Goal: Check status: Check status

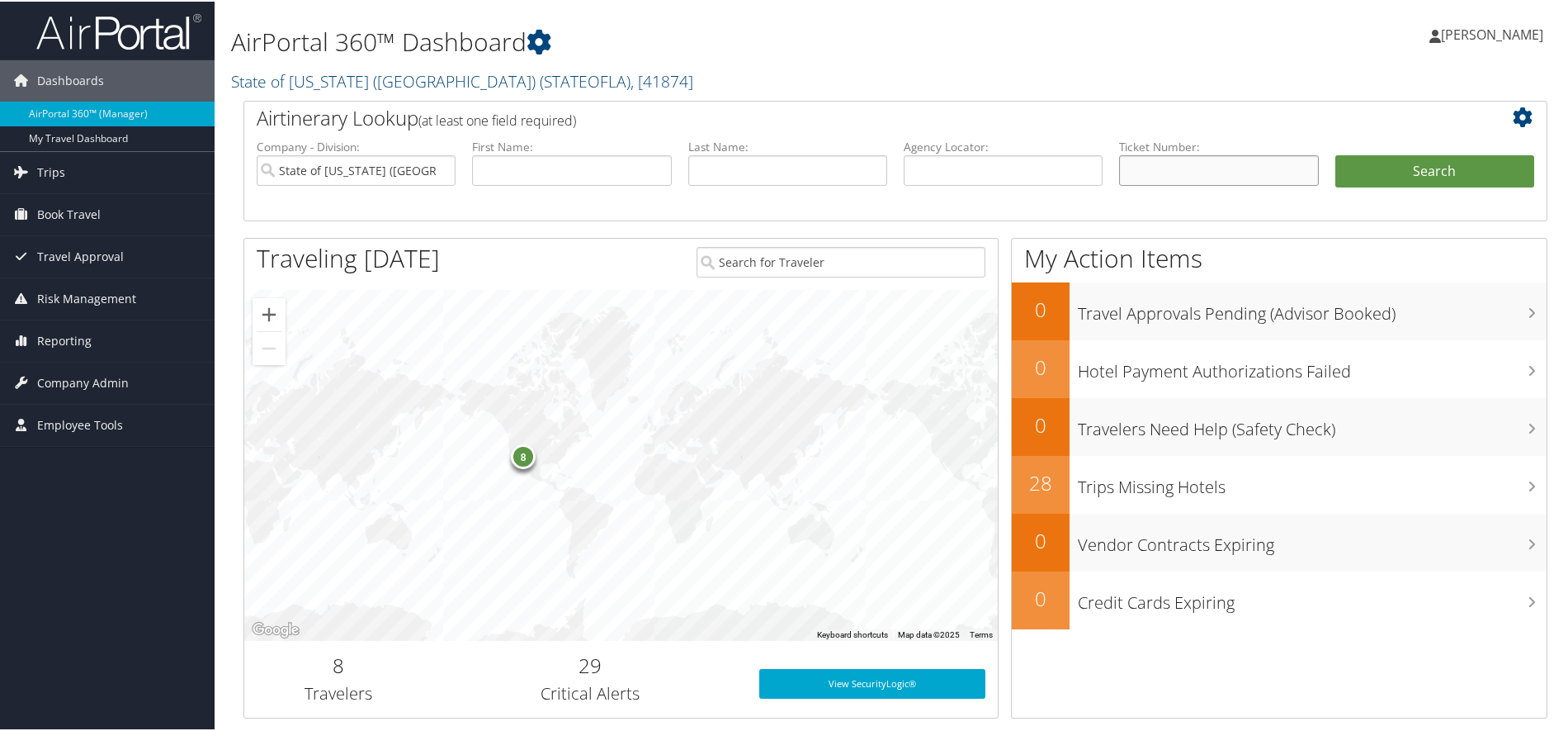
click at [1138, 184] on input "text" at bounding box center [1218, 169] width 199 height 31
paste input "HYATT REGENCY MCCORMICK"
type input "H"
click at [1147, 184] on input "text" at bounding box center [1218, 169] width 199 height 31
paste input "0167311060319"
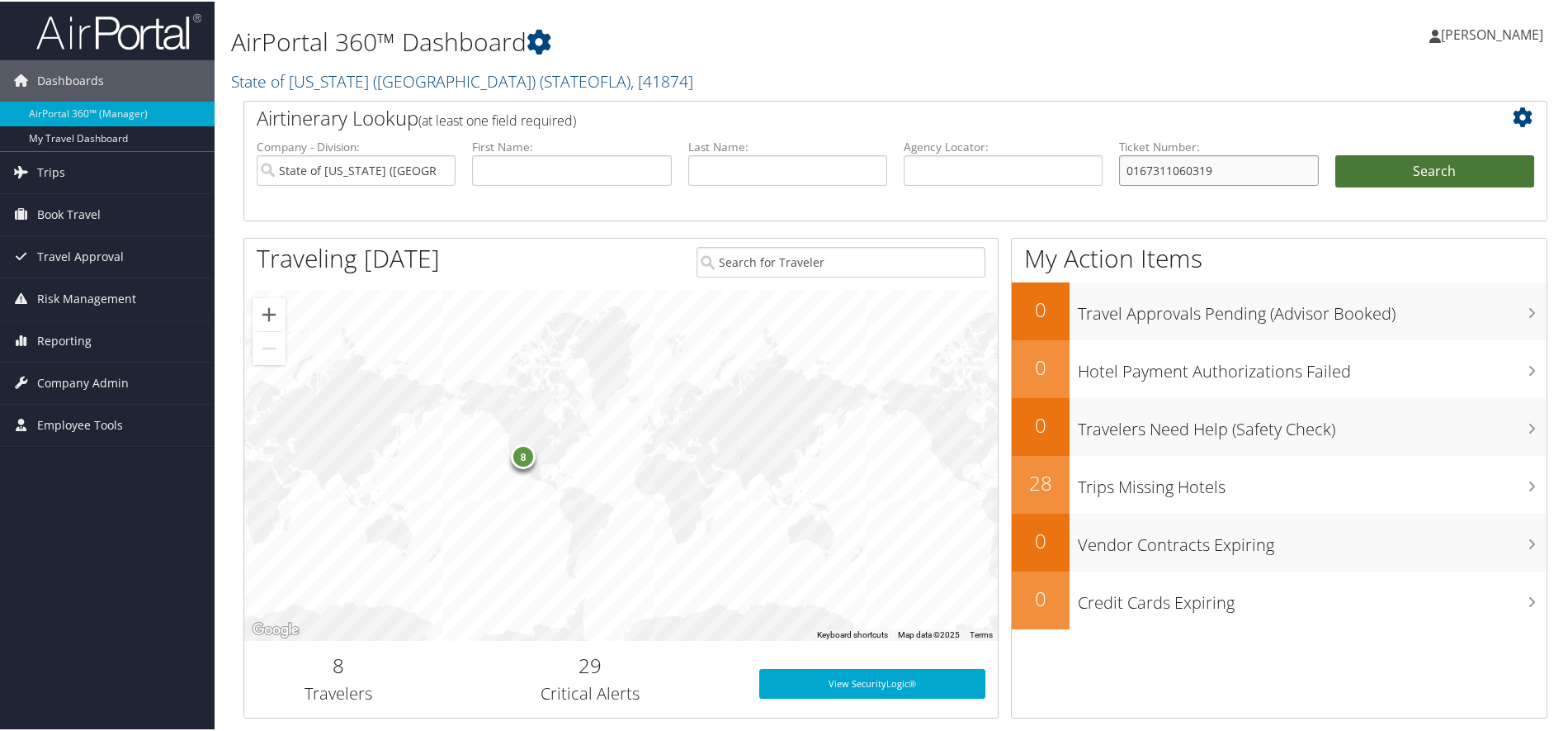
type input "0167311060319"
click at [1375, 187] on button "Search" at bounding box center [1434, 170] width 199 height 33
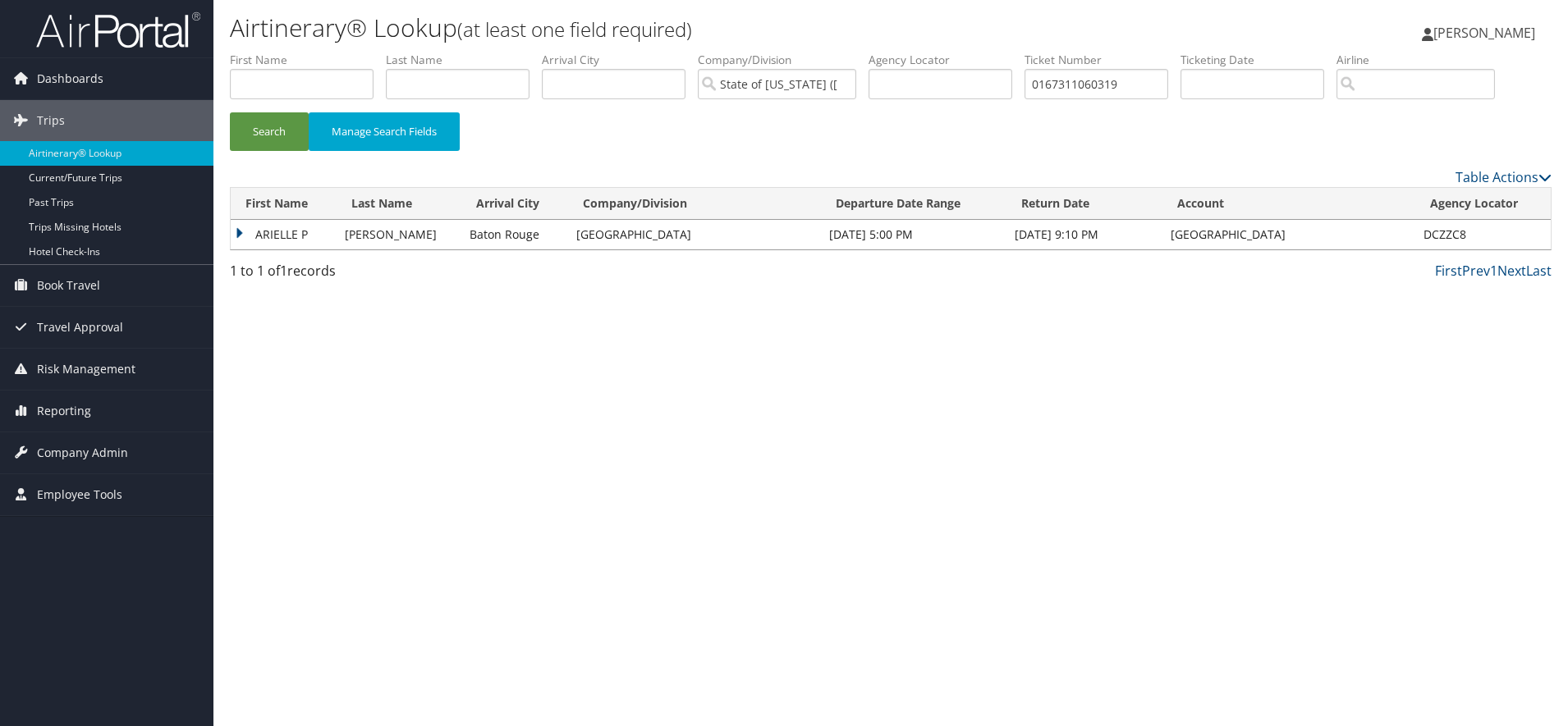
click at [239, 249] on td "ARIELLE P" at bounding box center [283, 234] width 106 height 29
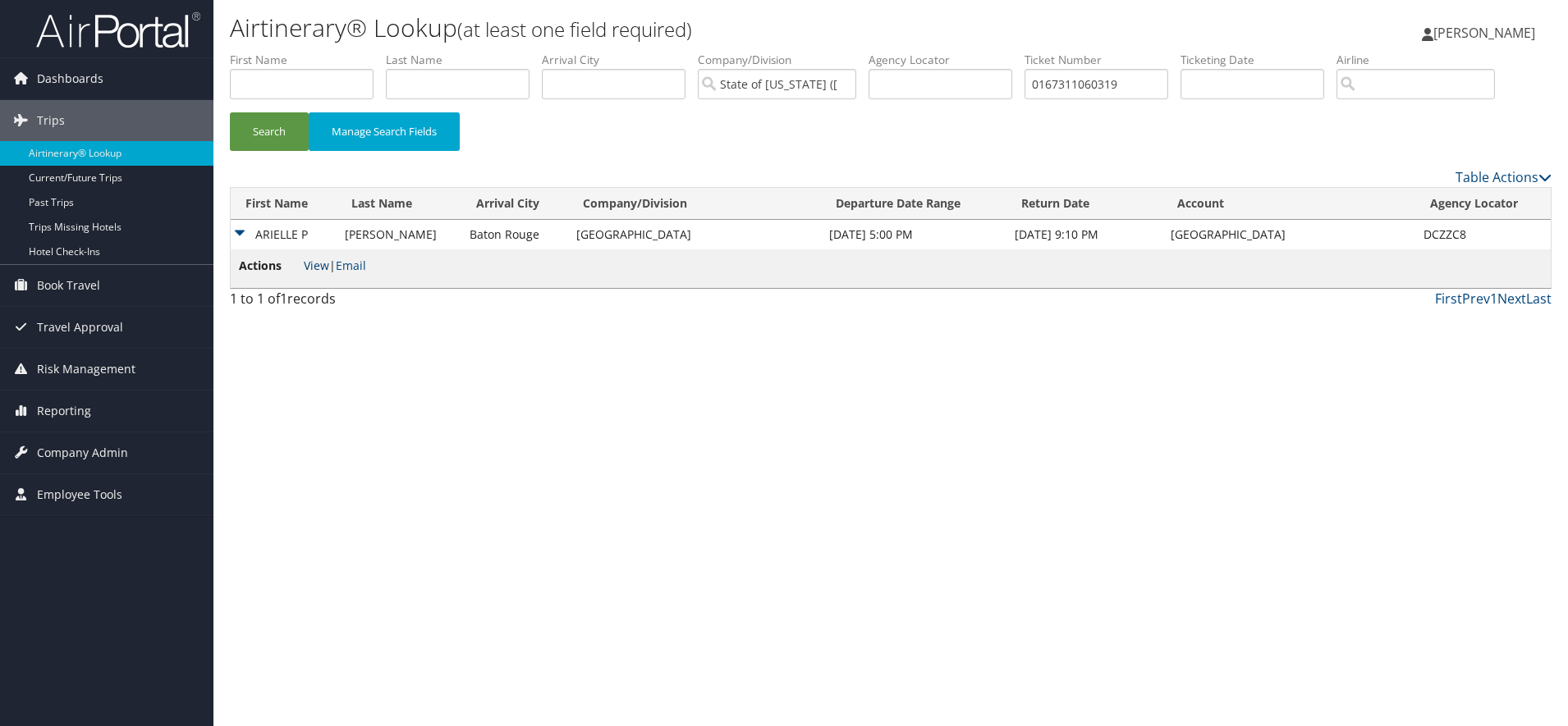
click at [317, 273] on link "View" at bounding box center [316, 264] width 25 height 15
drag, startPoint x: 1337, startPoint y: 99, endPoint x: 1198, endPoint y: 103, distance: 139.1
click at [1198, 52] on ul "First Name Last Name Departure City Arrival City Company/Division State of Loui…" at bounding box center [890, 52] width 1321 height 0
paste input "0167311060282"
type input "0167311060282"
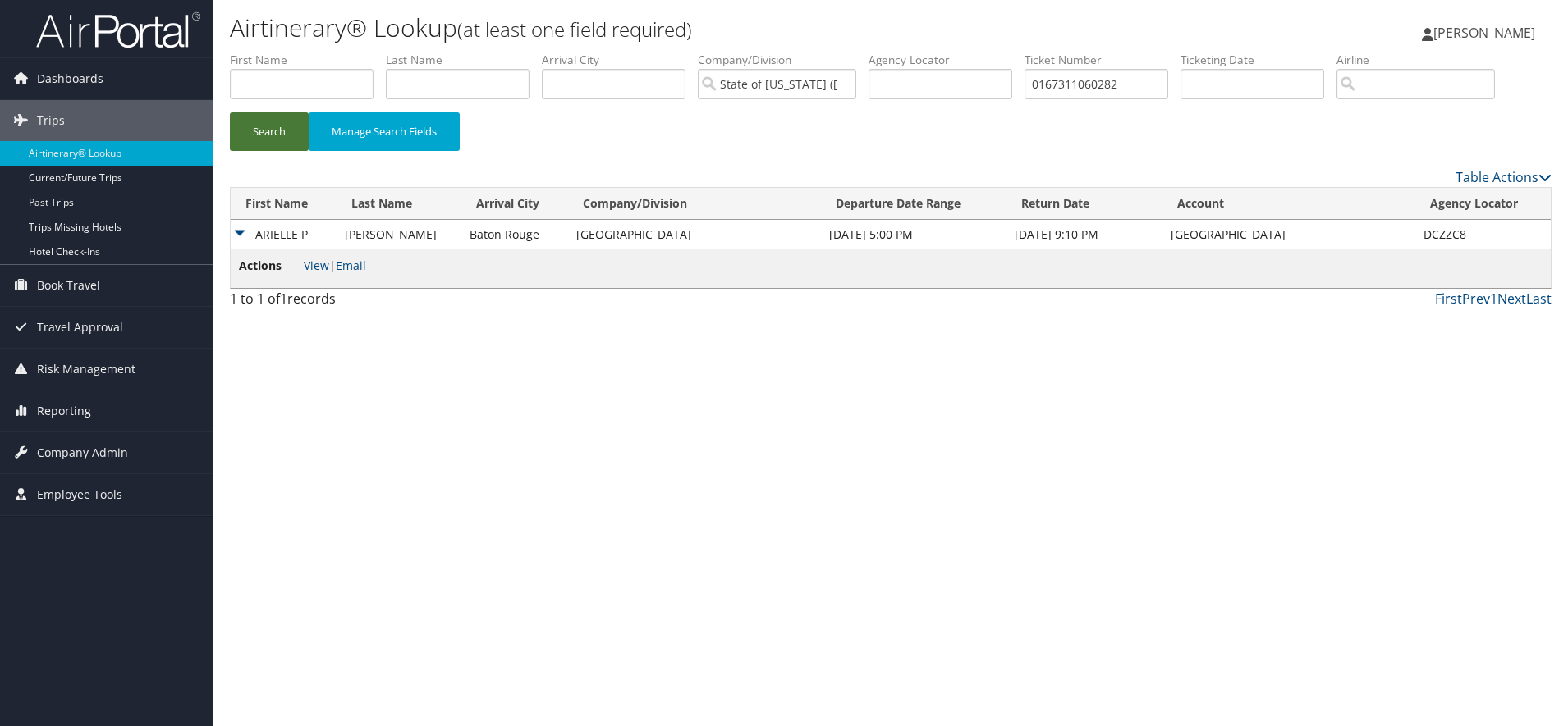
click at [278, 151] on button "Search" at bounding box center [269, 131] width 79 height 38
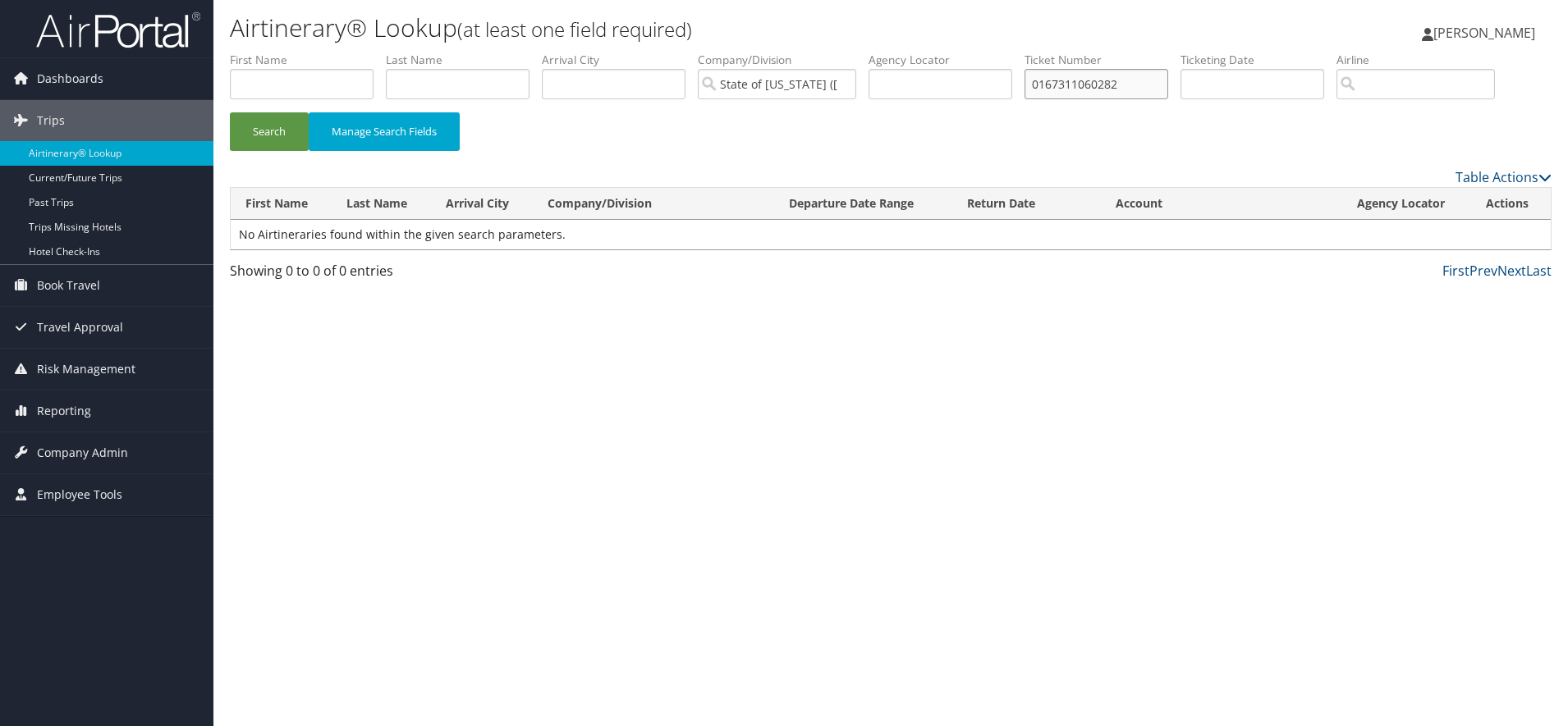
drag, startPoint x: 1246, startPoint y: 108, endPoint x: 1413, endPoint y: 103, distance: 167.1
click at [1413, 103] on form "First Name Last Name Departure City Arrival City Company/Division State of Loui…" at bounding box center [890, 109] width 1321 height 115
paste input "0167311060282"
click at [1168, 99] on input "0167311060282" at bounding box center [1095, 84] width 144 height 30
type input "0167311060282"
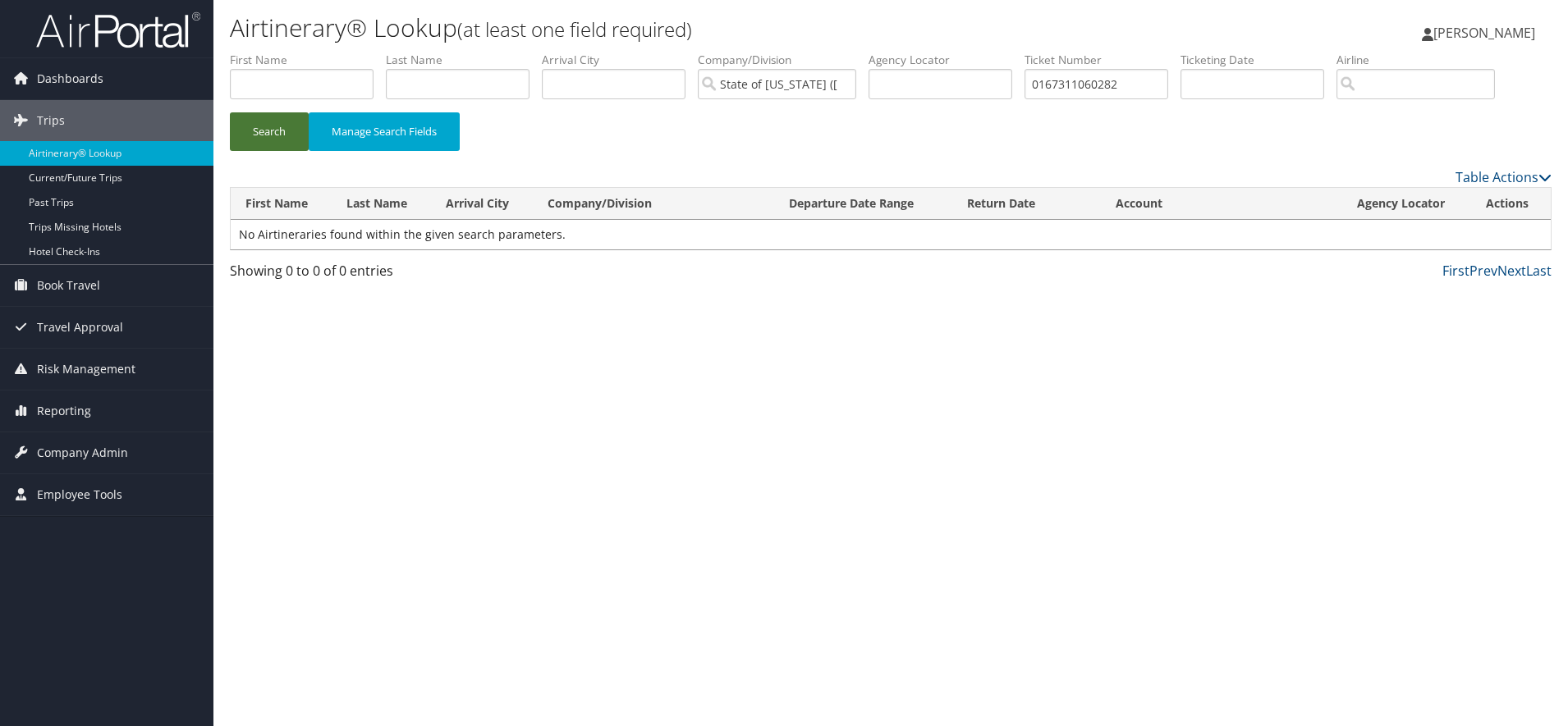
click at [288, 151] on button "Search" at bounding box center [269, 131] width 79 height 38
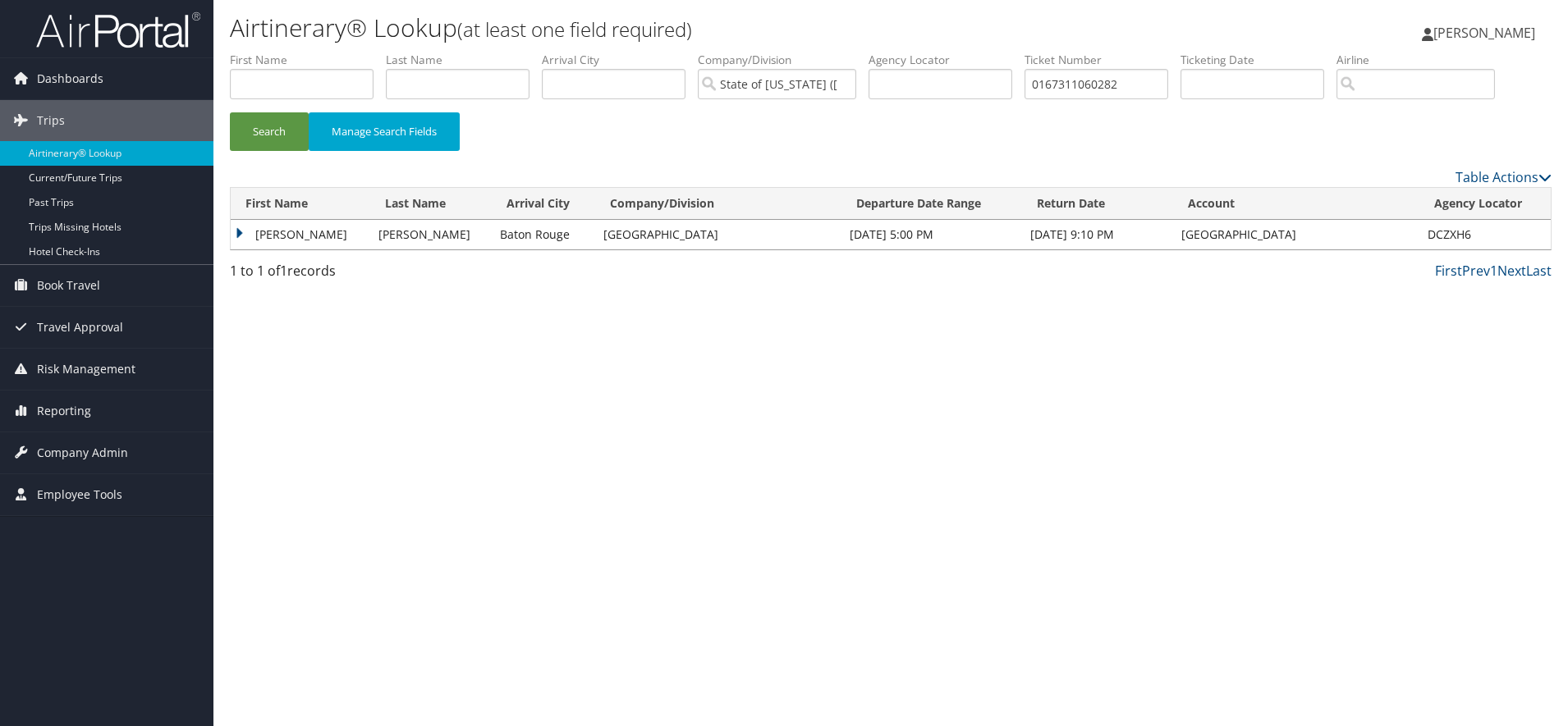
click at [239, 249] on td "JULIETTE C" at bounding box center [300, 234] width 139 height 29
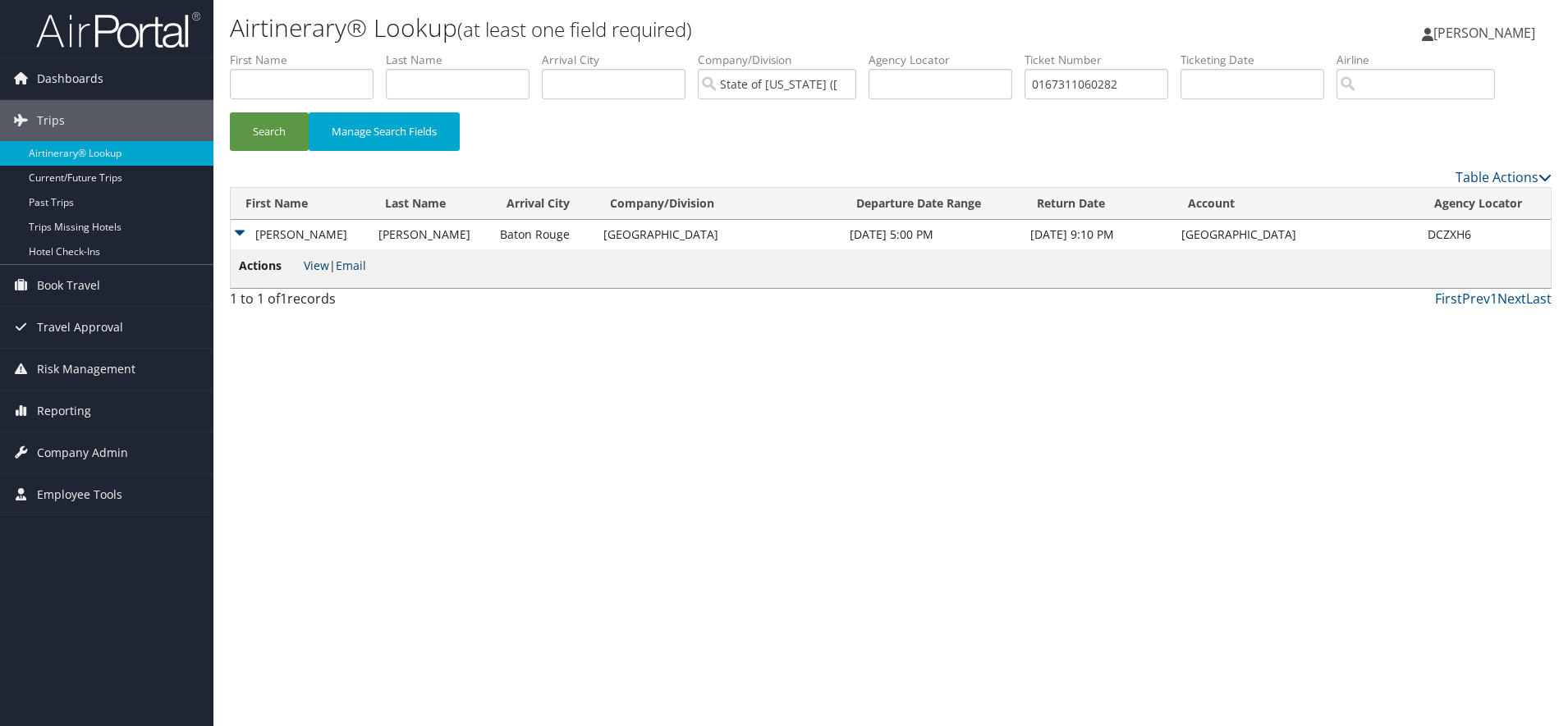
click at [328, 273] on link "View" at bounding box center [316, 264] width 25 height 15
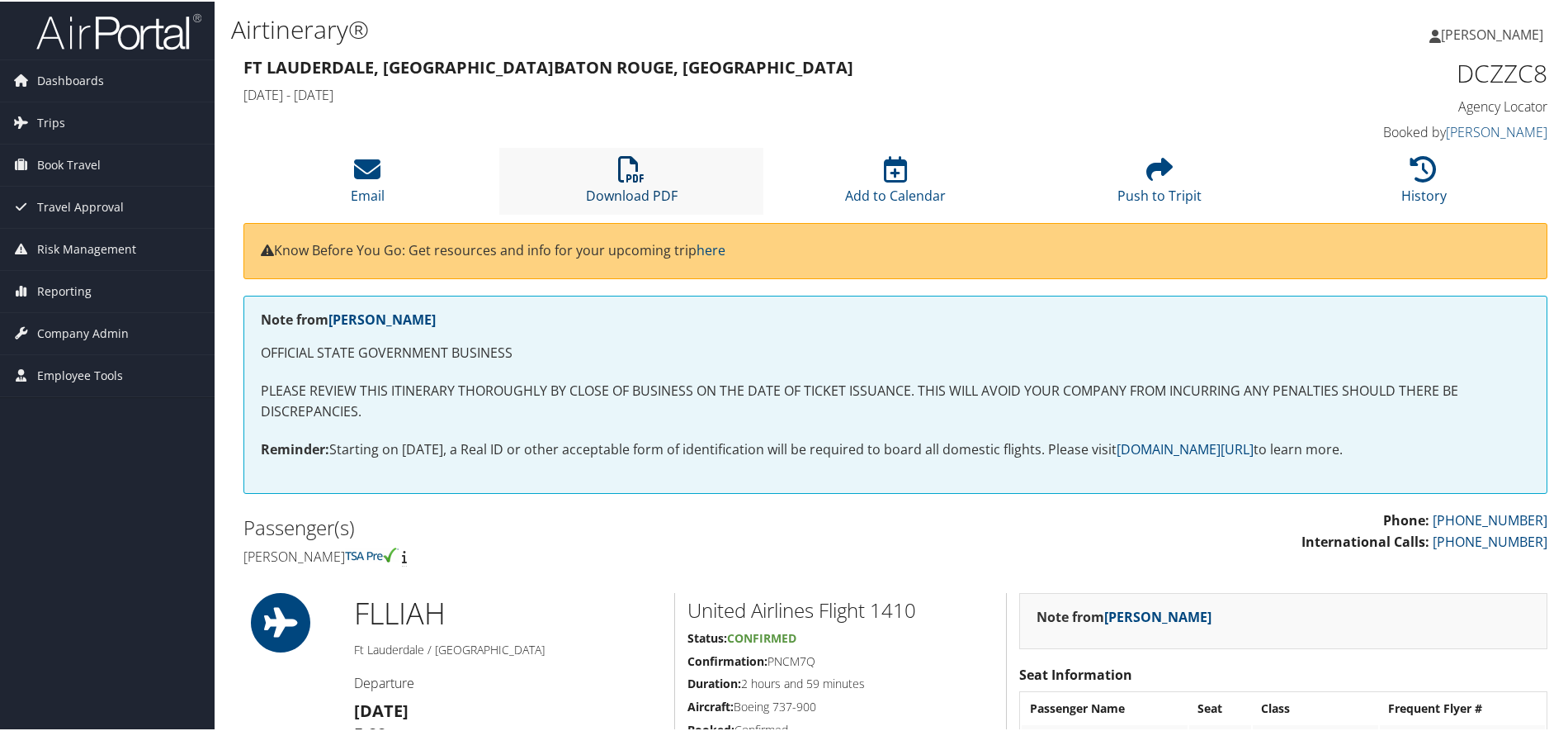
click at [632, 181] on icon at bounding box center [631, 167] width 26 height 26
click at [633, 203] on link "Download PDF" at bounding box center [632, 183] width 92 height 40
